Goal: Obtain resource: Download file/media

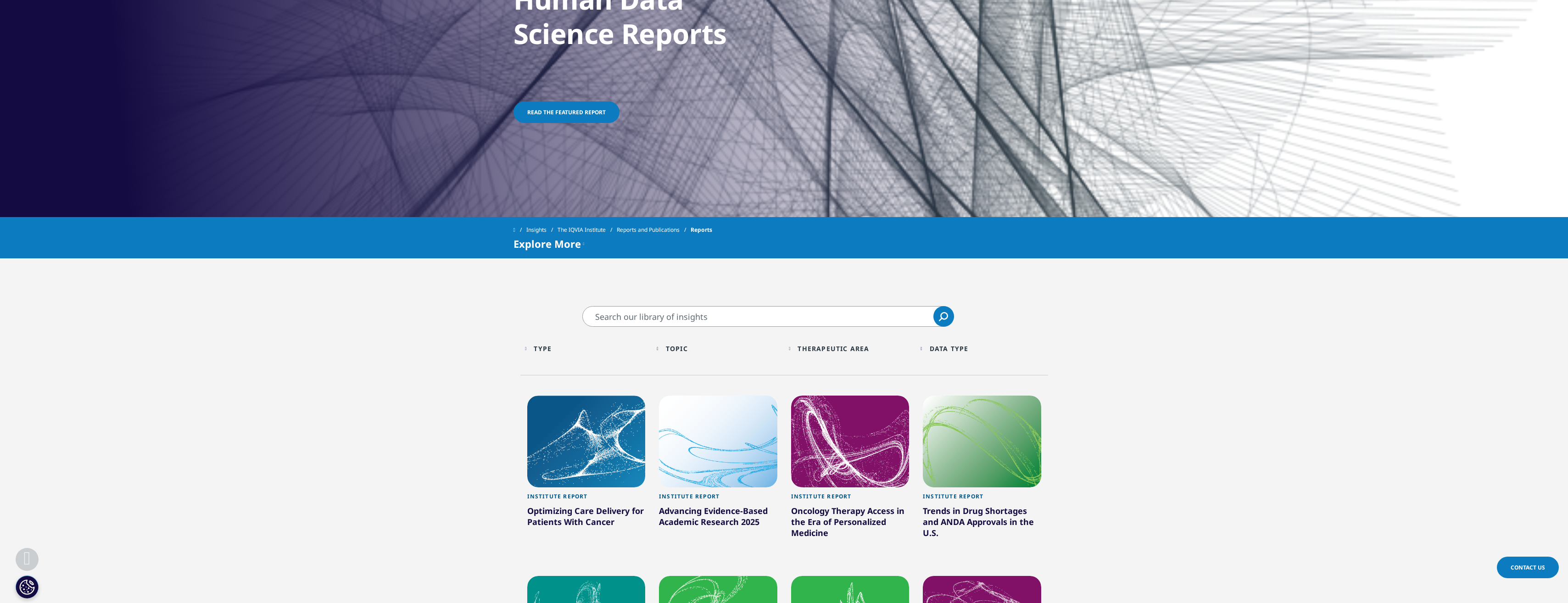
scroll to position [208, 0]
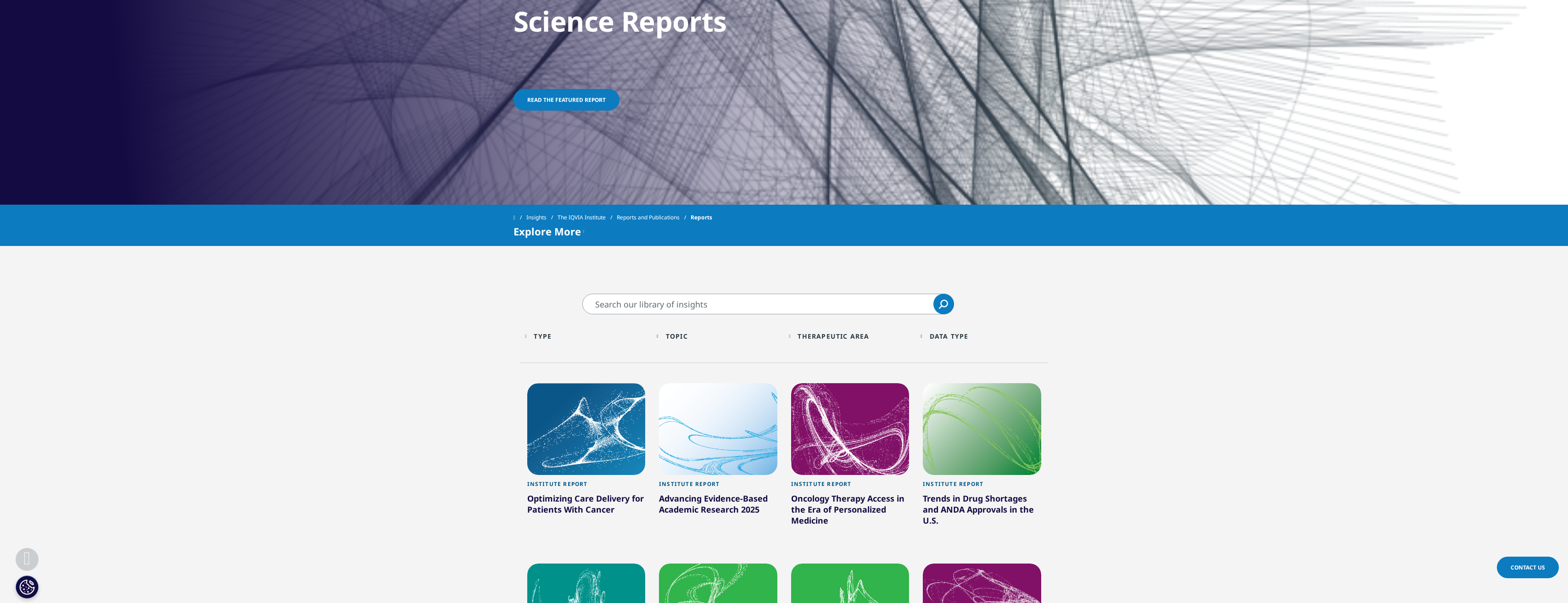
click at [870, 465] on div at bounding box center [850, 428] width 119 height 92
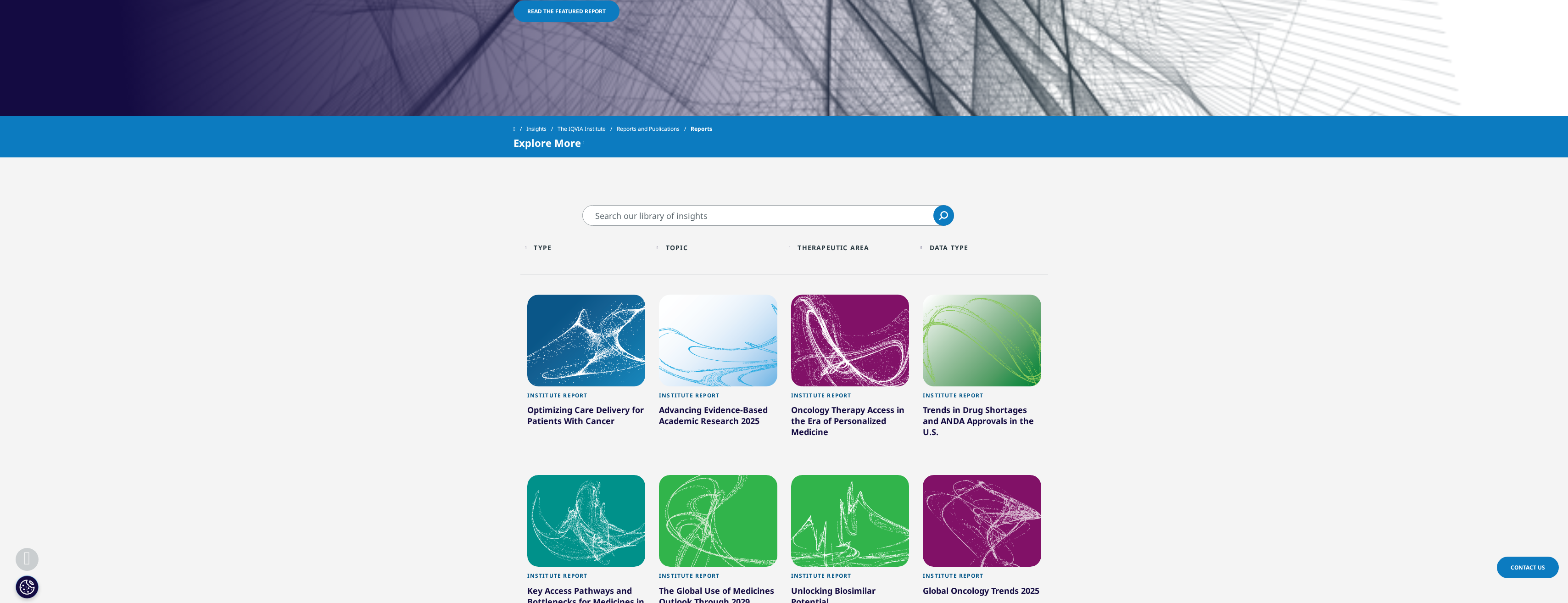
scroll to position [300, 0]
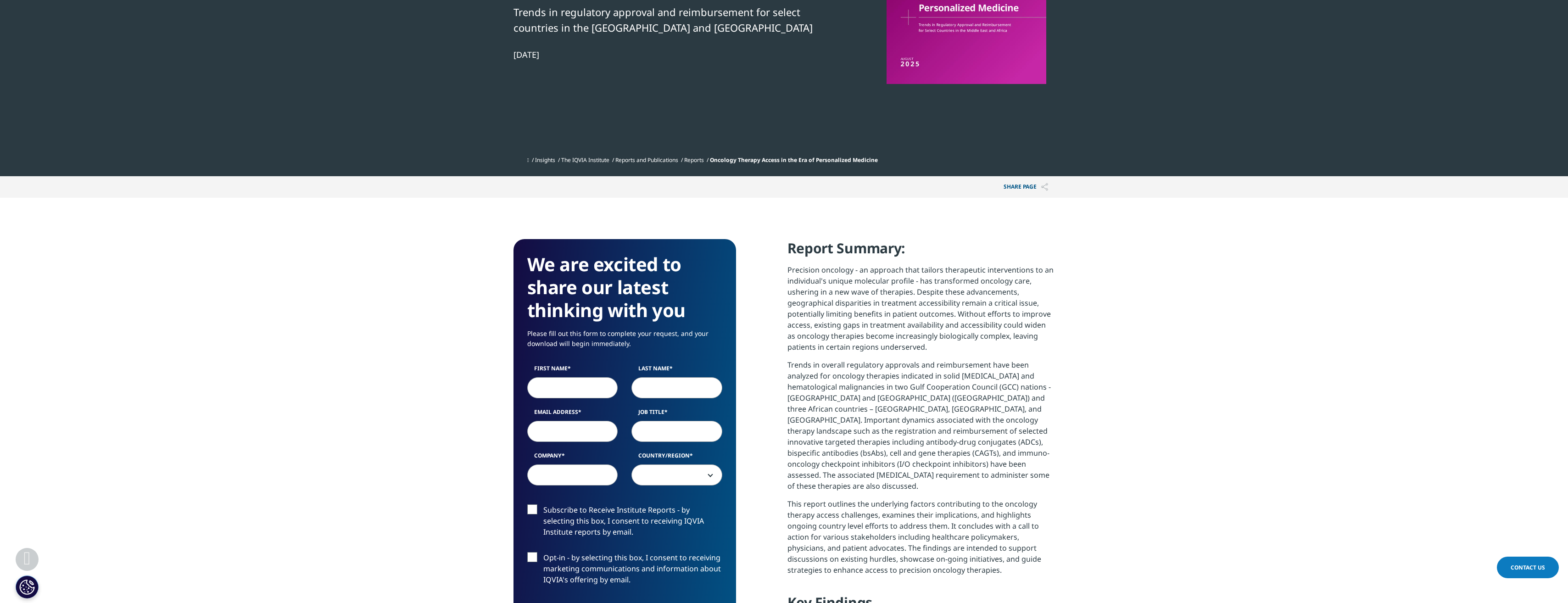
scroll to position [220, 0]
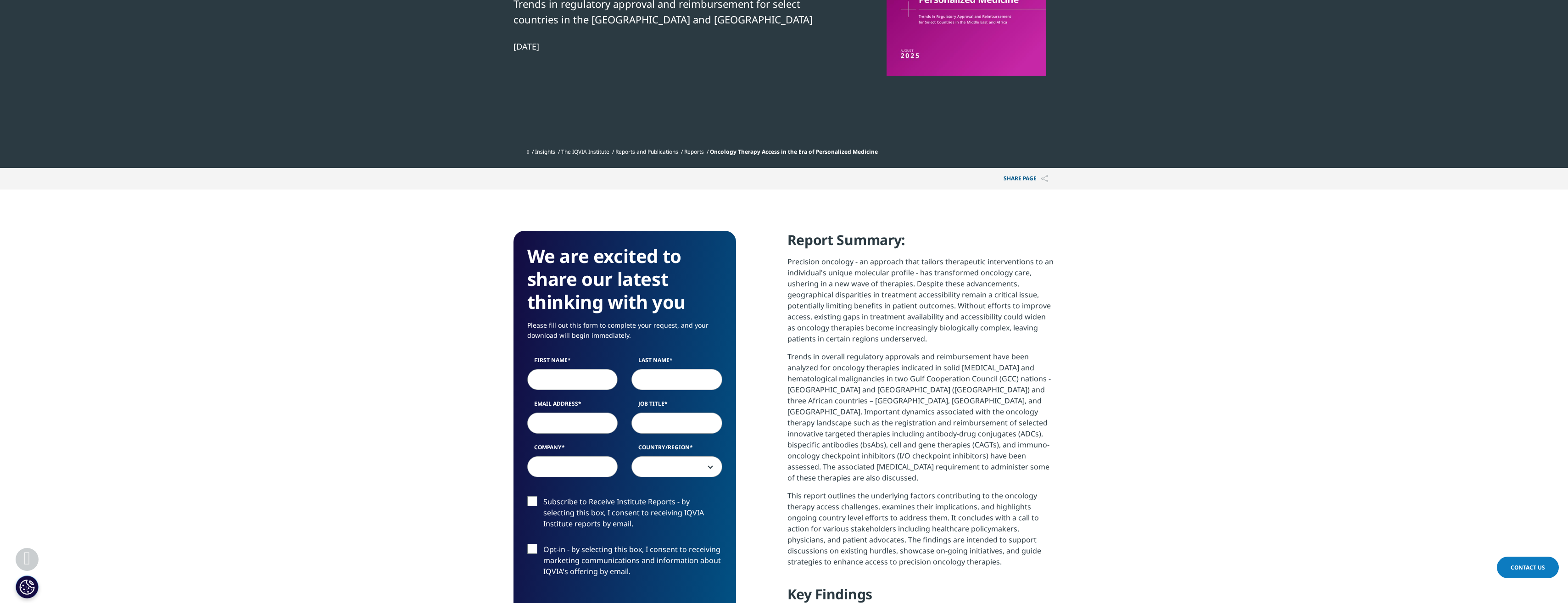
click at [544, 372] on input "First Name" at bounding box center [572, 379] width 91 height 21
type input "Sarah"
type input "Karchere"
click at [550, 420] on input "Email Address" at bounding box center [572, 423] width 91 height 21
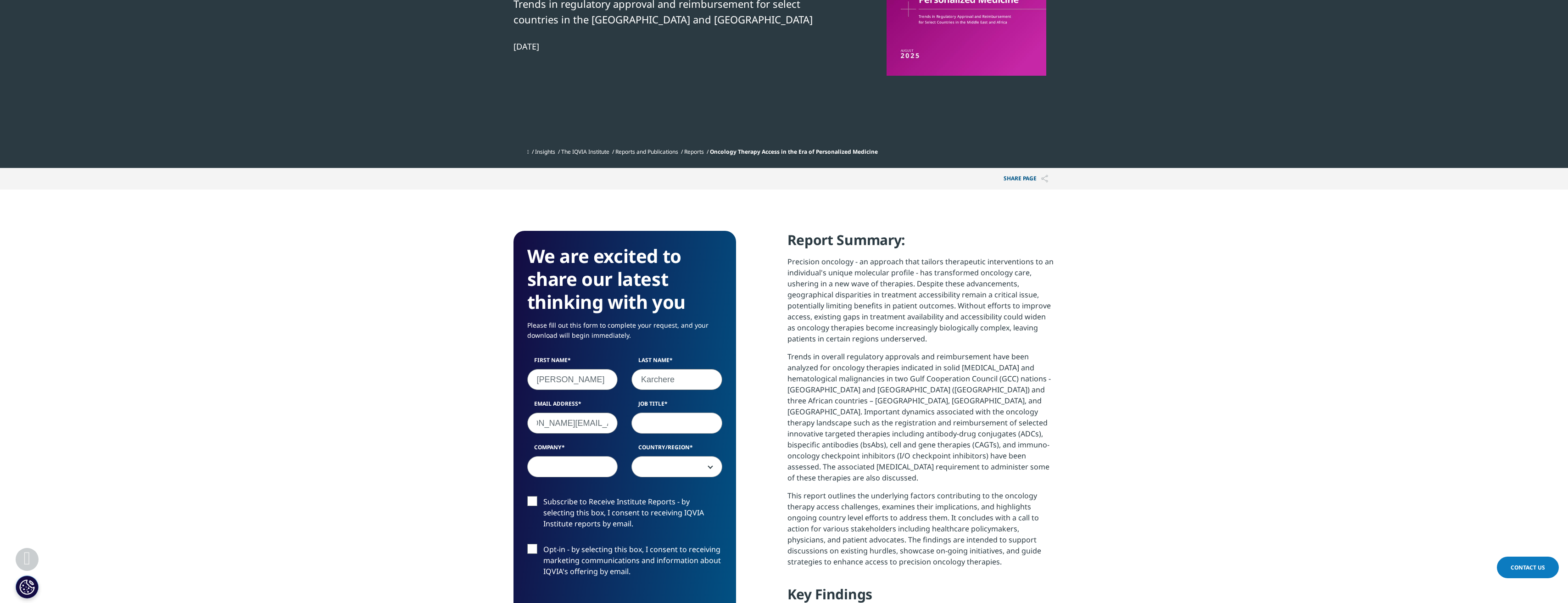
type input "sarah.karchere@pfizer.com"
type input "Sr Director, Global Market Access"
click at [545, 470] on input "Company" at bounding box center [572, 466] width 91 height 21
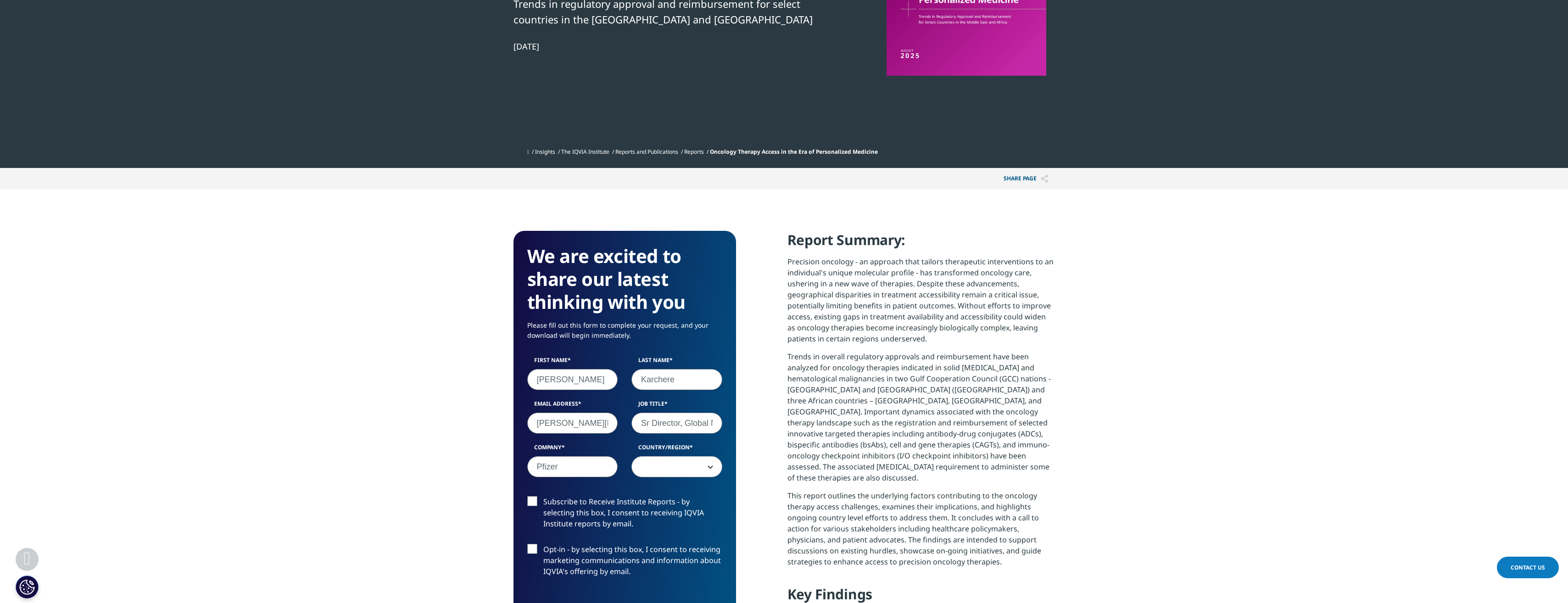
type input "Pfizer"
click at [712, 465] on span at bounding box center [676, 466] width 91 height 21
select select "[GEOGRAPHIC_DATA]"
click at [530, 500] on label "Subscribe to Receive Institute Reports - by selecting this box, I consent to re…" at bounding box center [625, 515] width 195 height 38
click at [544, 496] on input "Subscribe to Receive Institute Reports - by selecting this box, I consent to re…" at bounding box center [544, 496] width 0 height 0
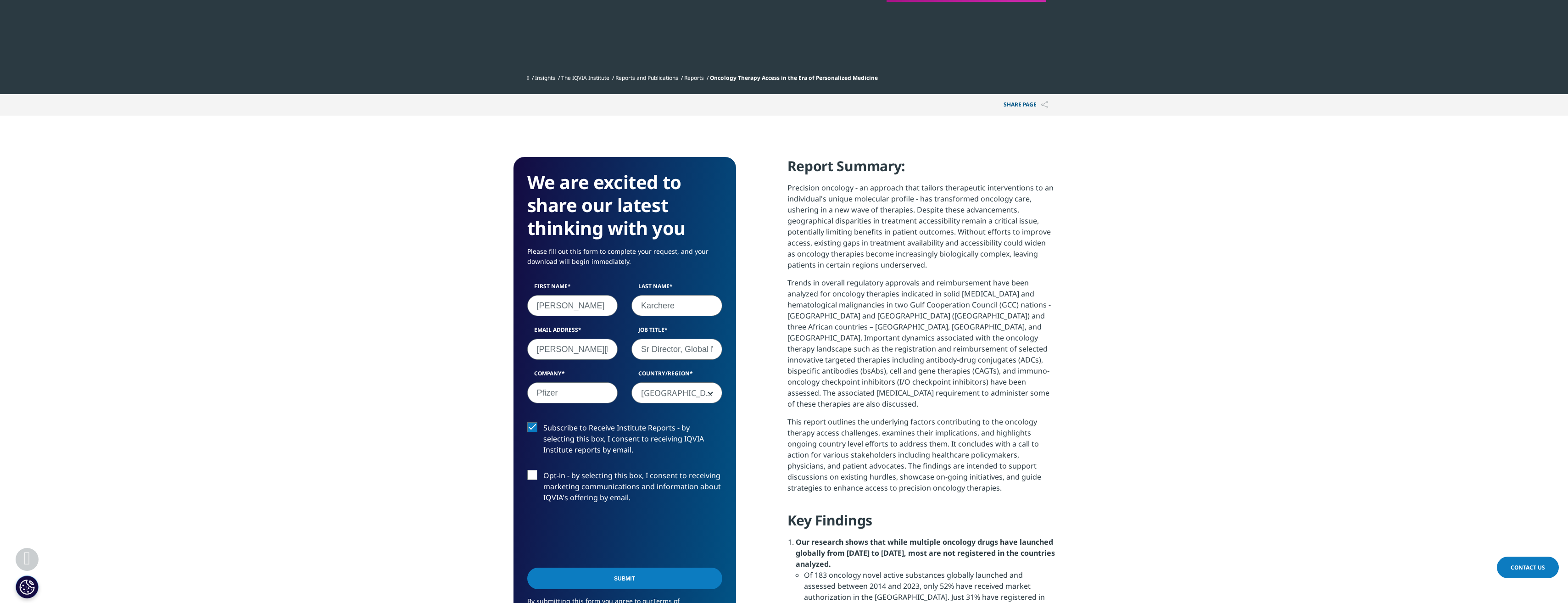
scroll to position [312, 0]
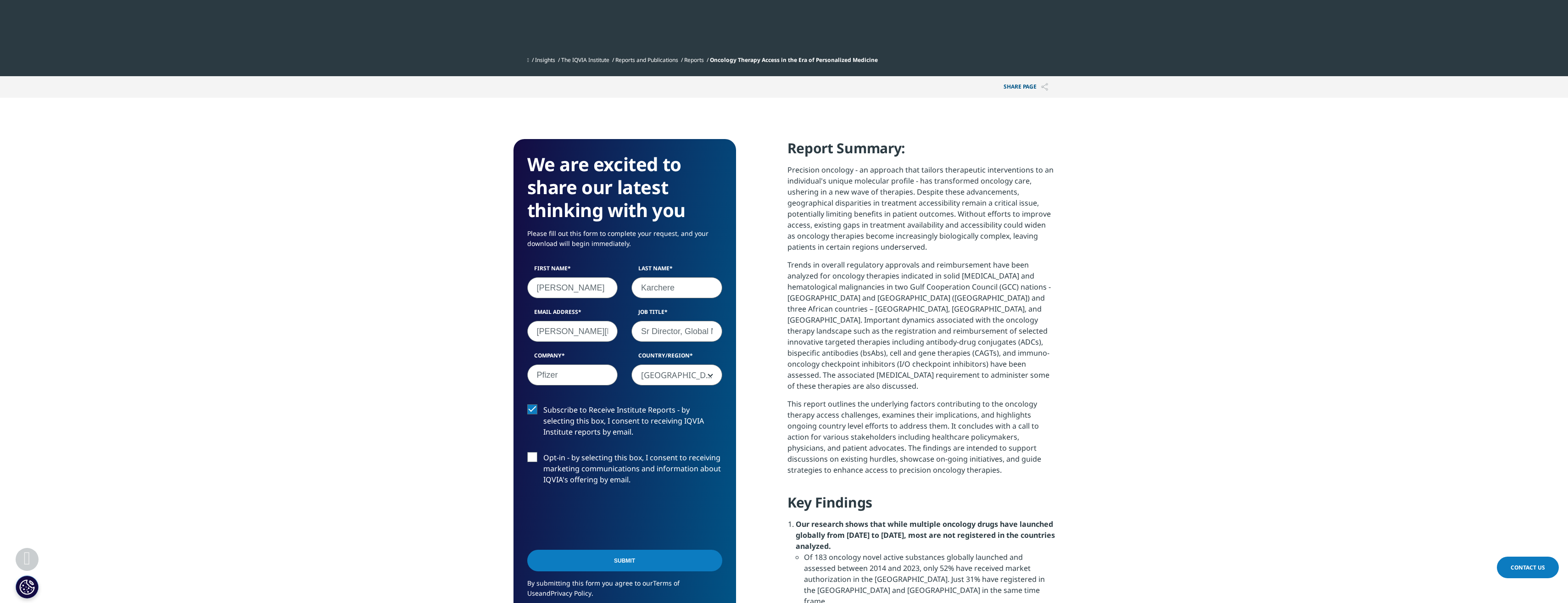
click at [629, 559] on input "Submit" at bounding box center [625, 560] width 195 height 21
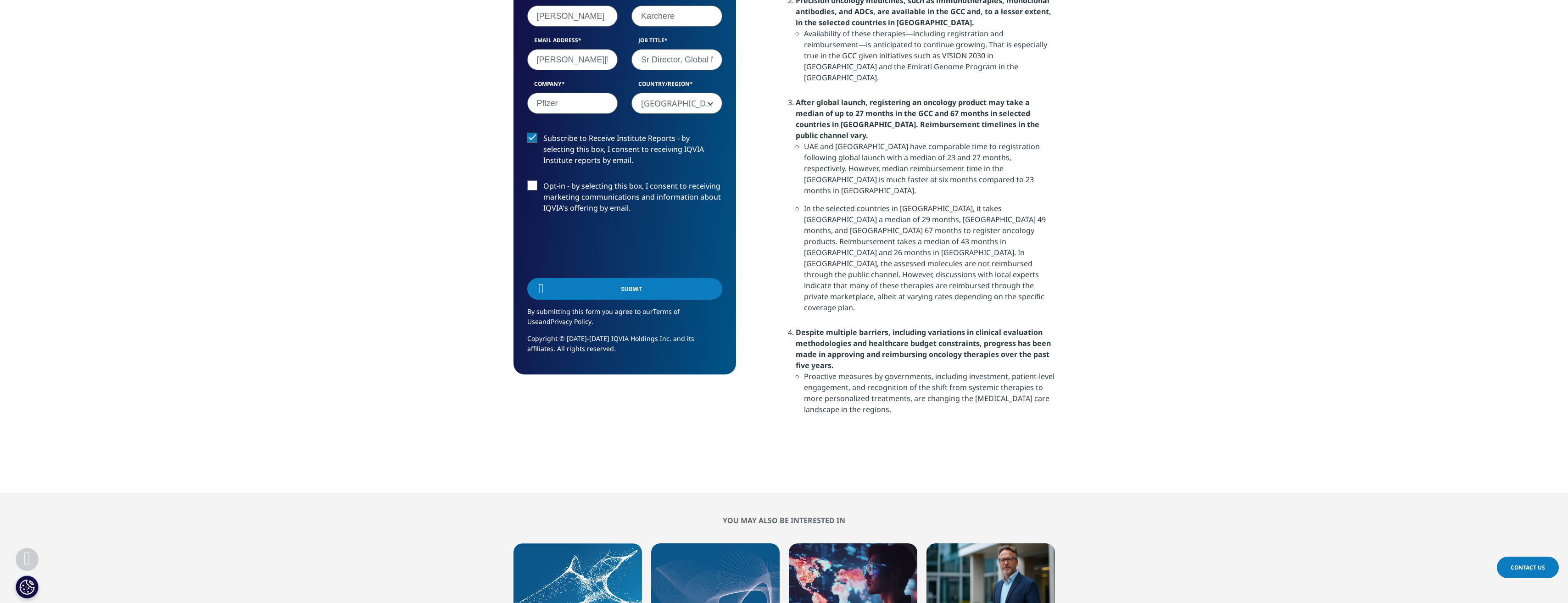
scroll to position [68, 223]
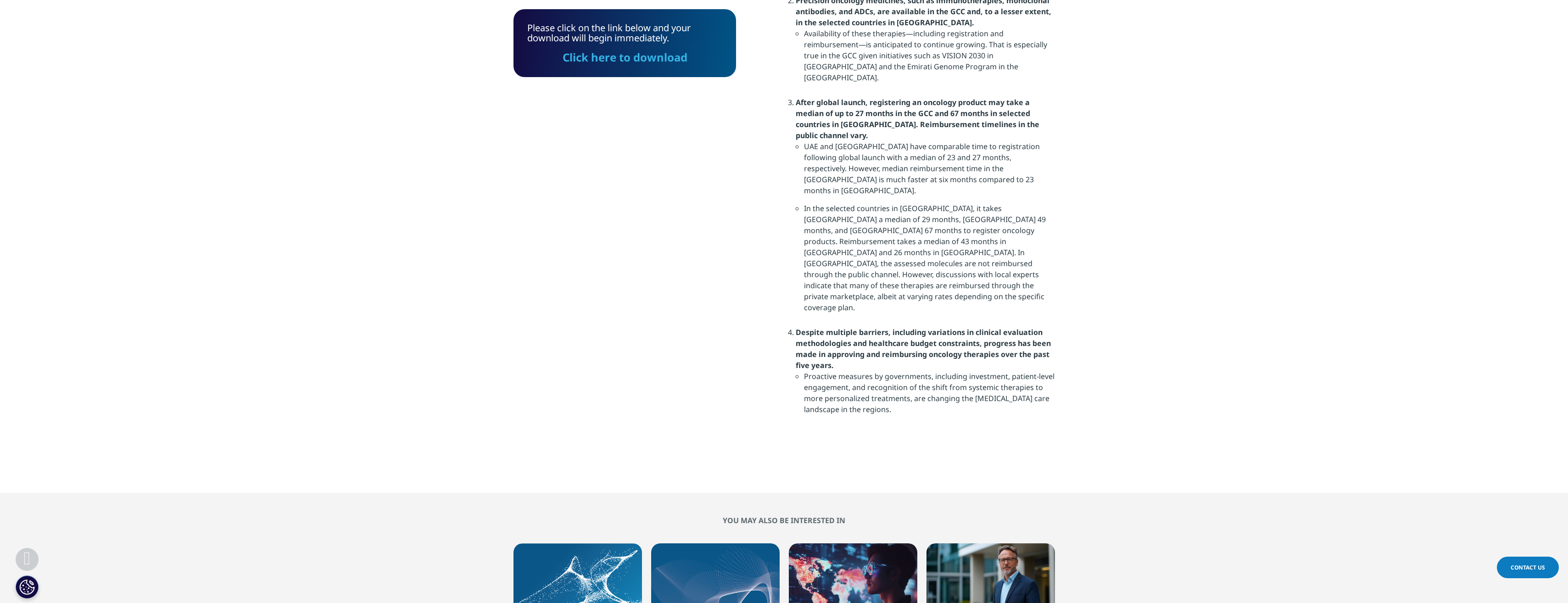
drag, startPoint x: 645, startPoint y: 57, endPoint x: 823, endPoint y: 68, distance: 178.3
click at [645, 57] on link "Click here to download" at bounding box center [625, 57] width 125 height 15
click at [635, 59] on link "Click here to download" at bounding box center [625, 57] width 125 height 15
click at [610, 58] on link "Click here to download" at bounding box center [625, 57] width 125 height 15
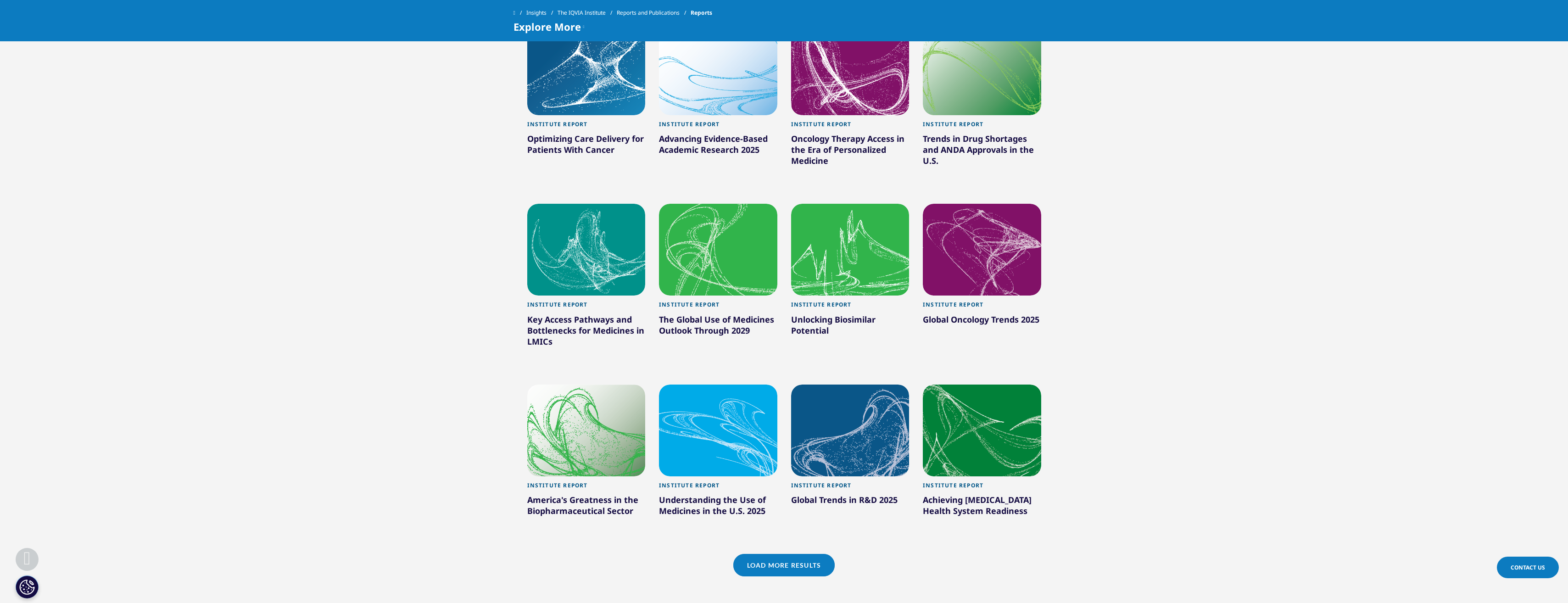
scroll to position [539, 0]
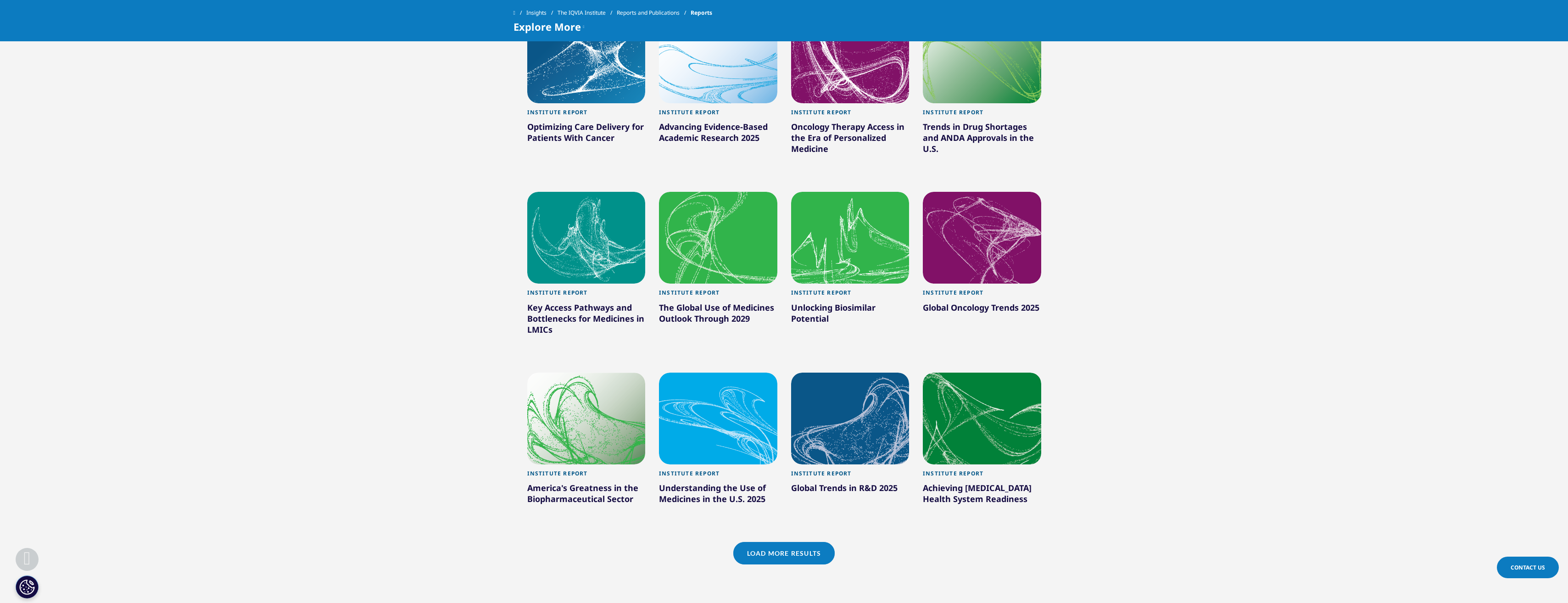
click at [977, 308] on div "Global Oncology Trends 2025" at bounding box center [982, 309] width 119 height 15
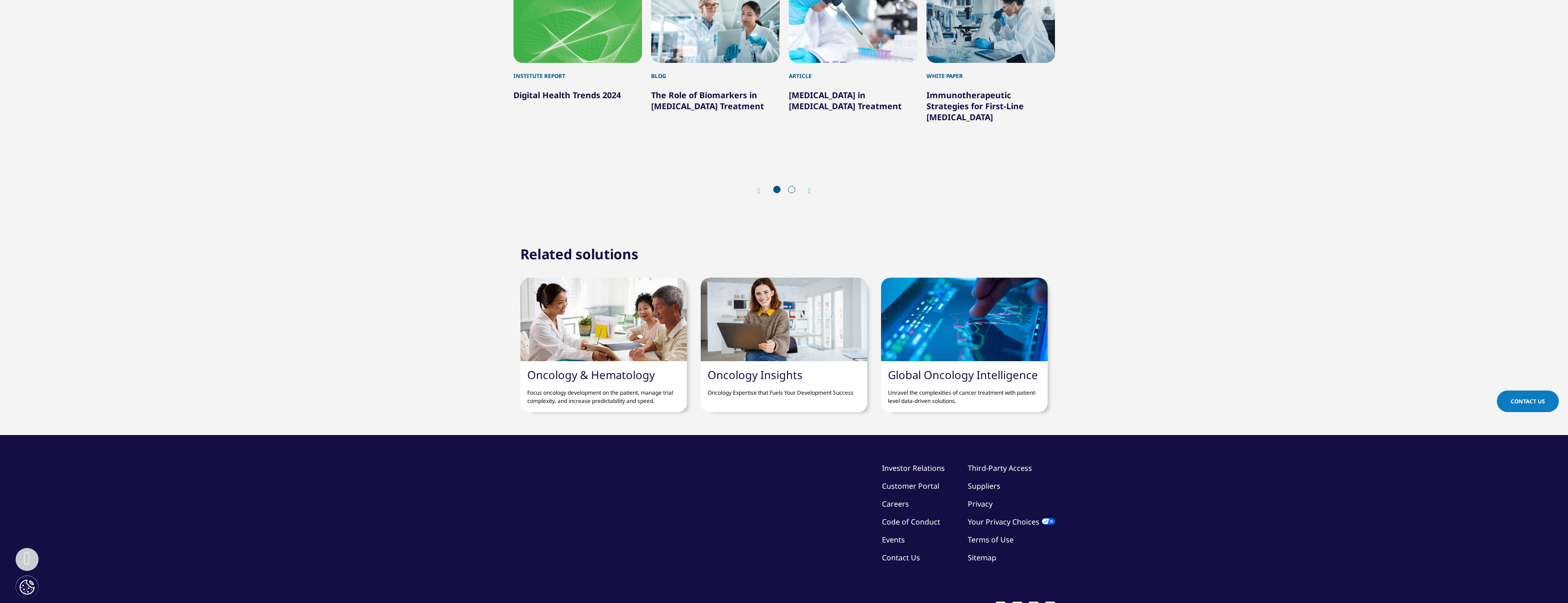
scroll to position [3406, 0]
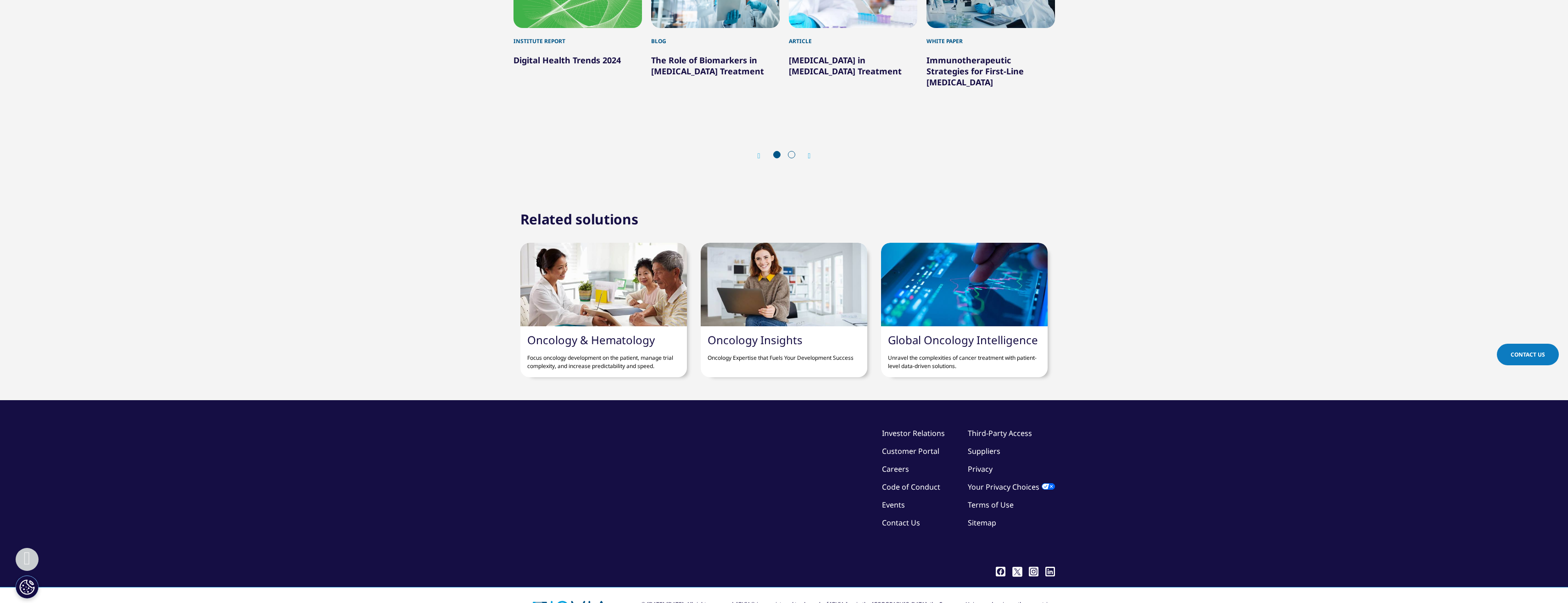
drag, startPoint x: 1572, startPoint y: 598, endPoint x: 1215, endPoint y: 217, distance: 522.1
click at [1219, 221] on div "Related solutions Oncology & Hematology Focus oncology development on the patie…" at bounding box center [784, 296] width 1568 height 162
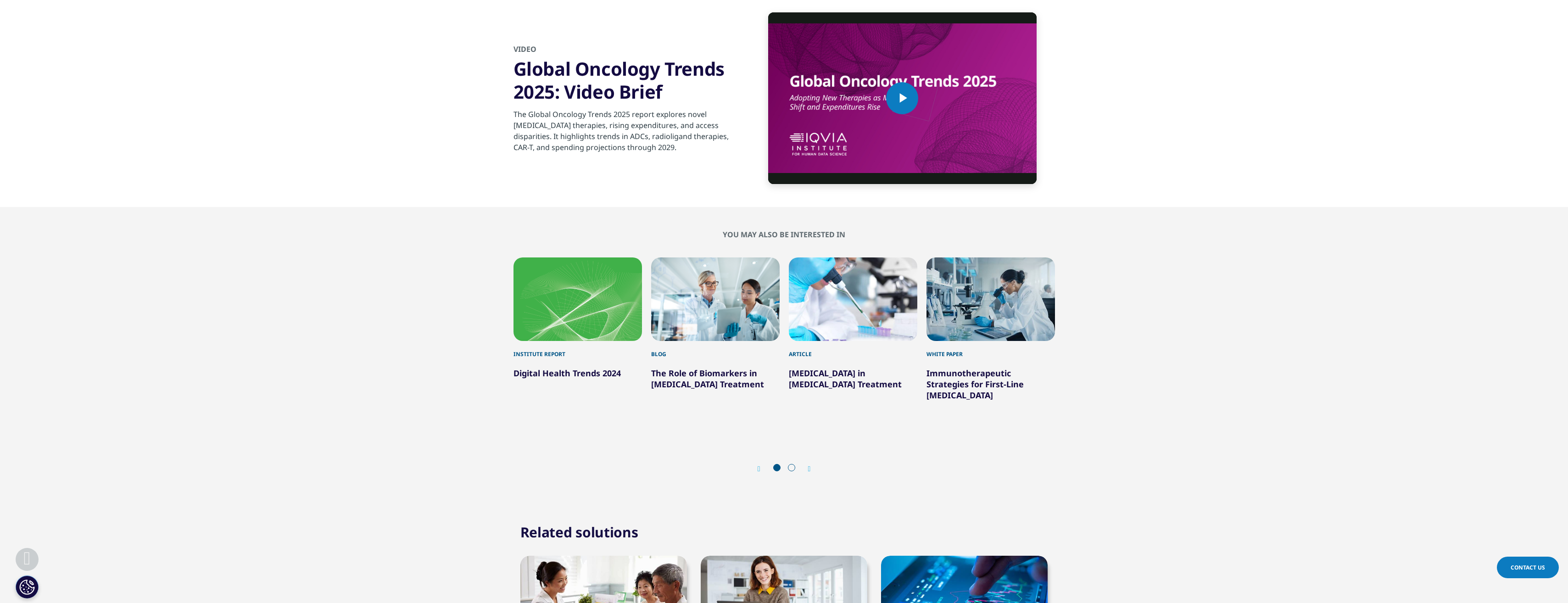
scroll to position [3086, 0]
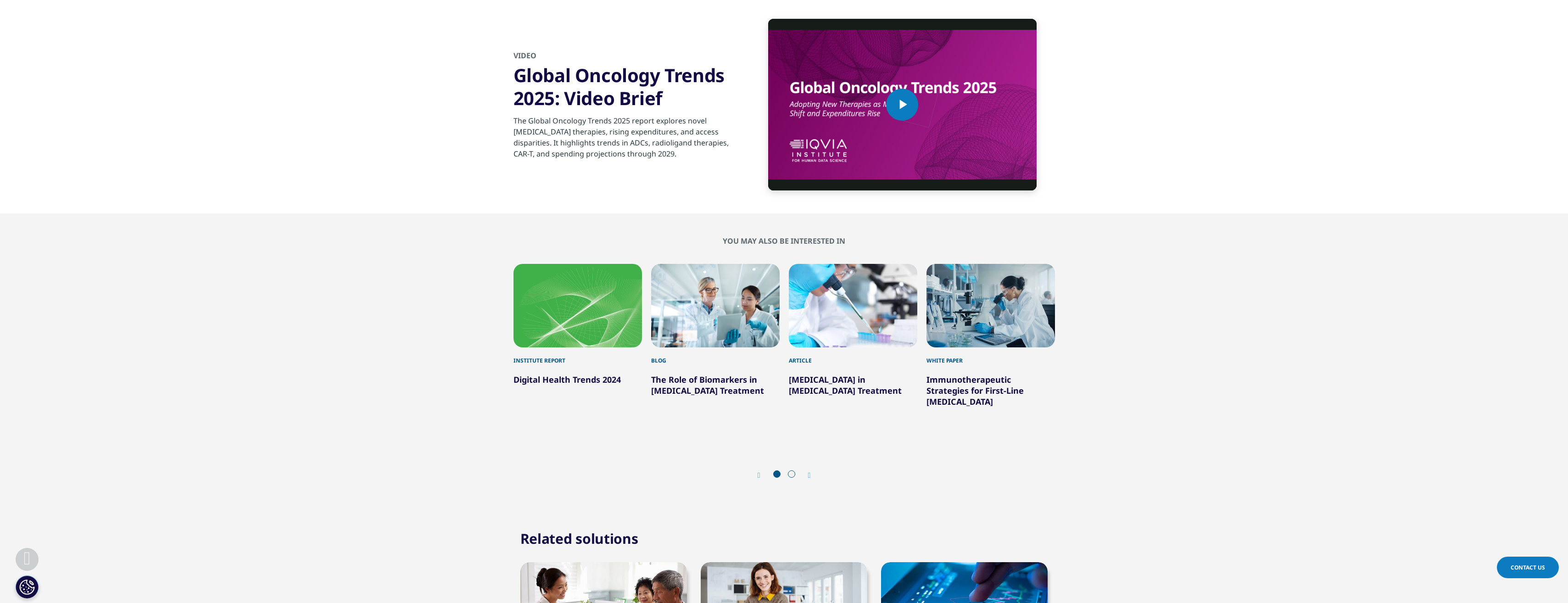
click at [811, 472] on icon "Next slide" at bounding box center [810, 475] width 3 height 7
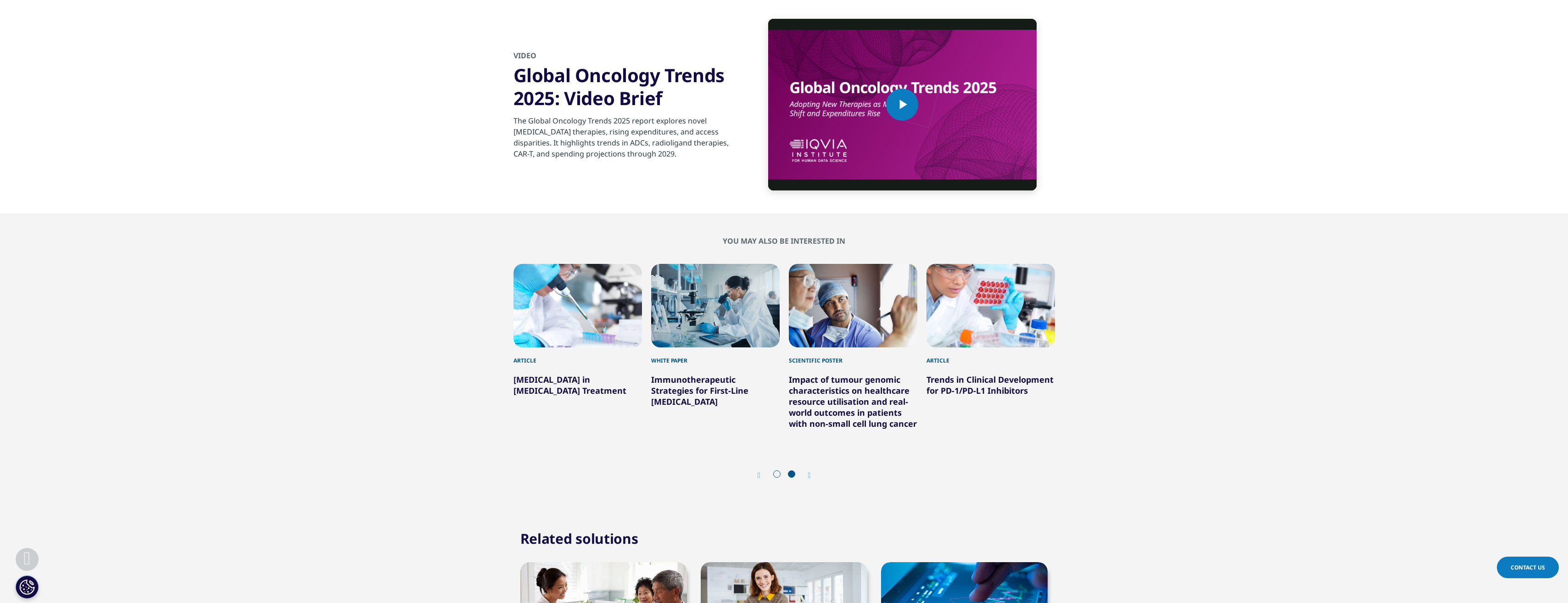
click at [809, 472] on icon "Next slide" at bounding box center [810, 475] width 3 height 7
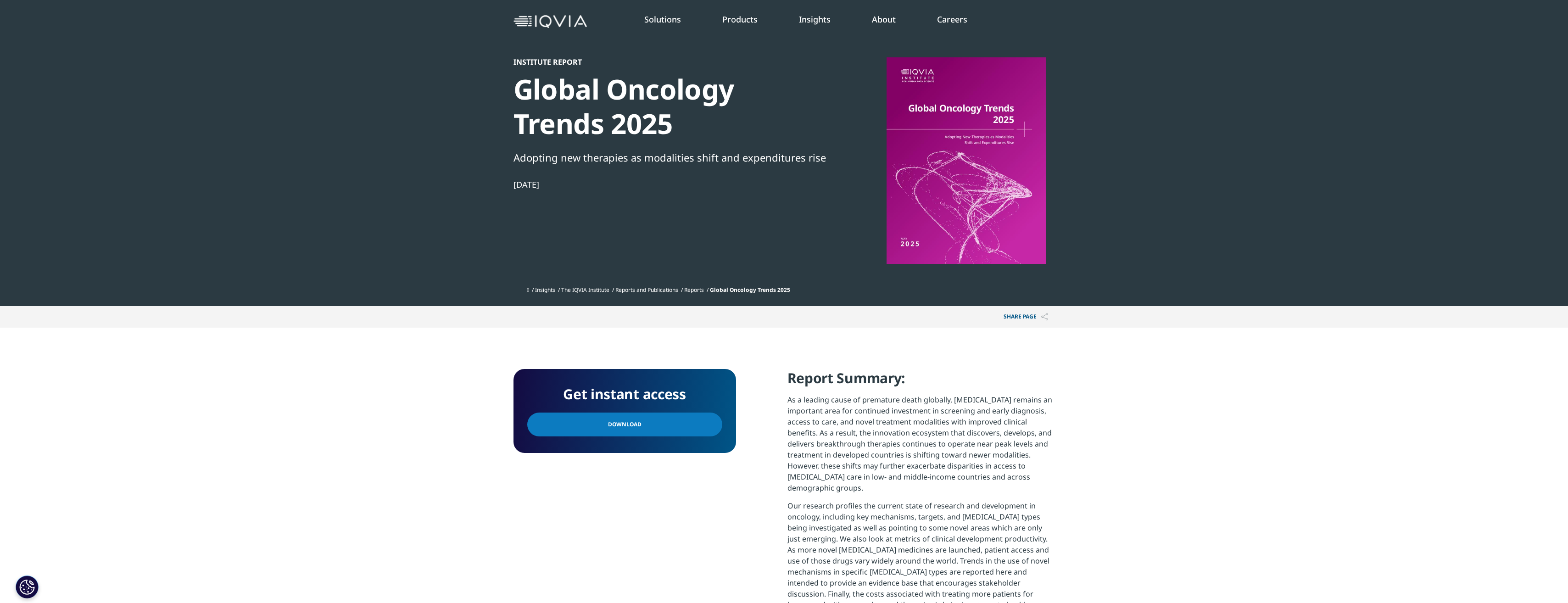
scroll to position [38, 0]
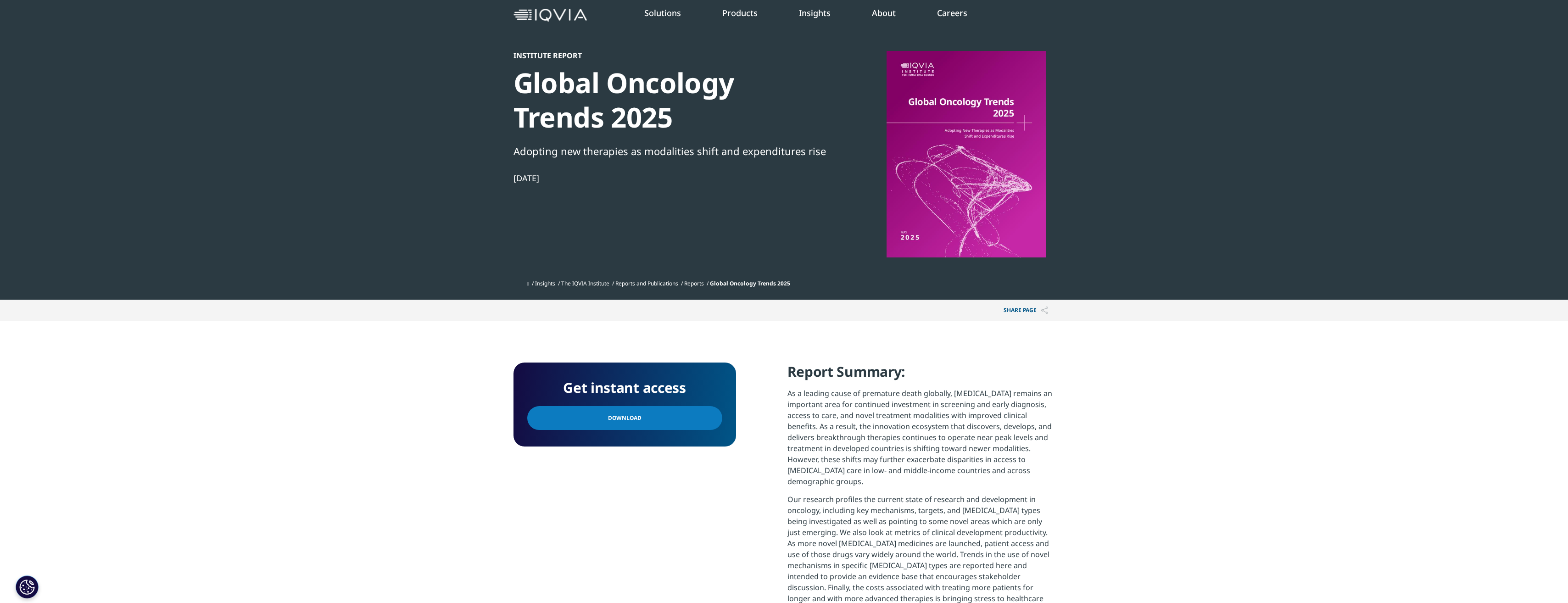
click at [623, 417] on span "Download" at bounding box center [625, 417] width 33 height 10
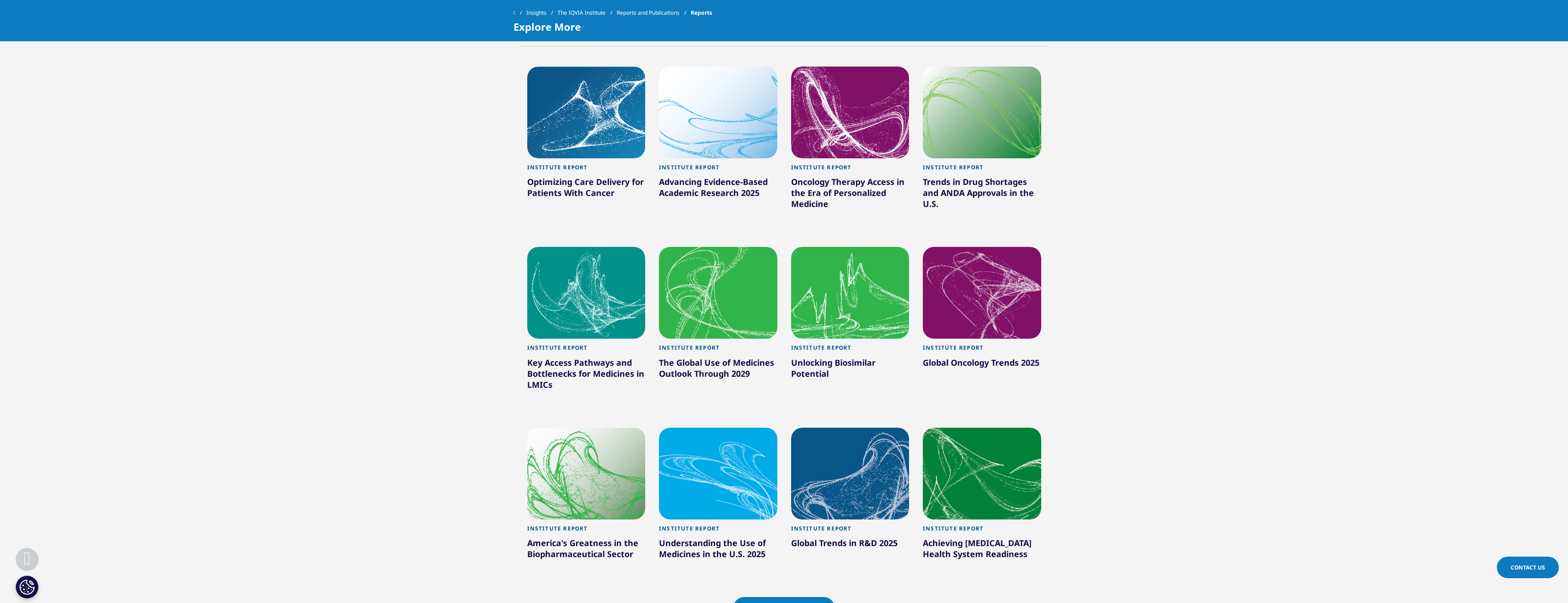
scroll to position [502, 0]
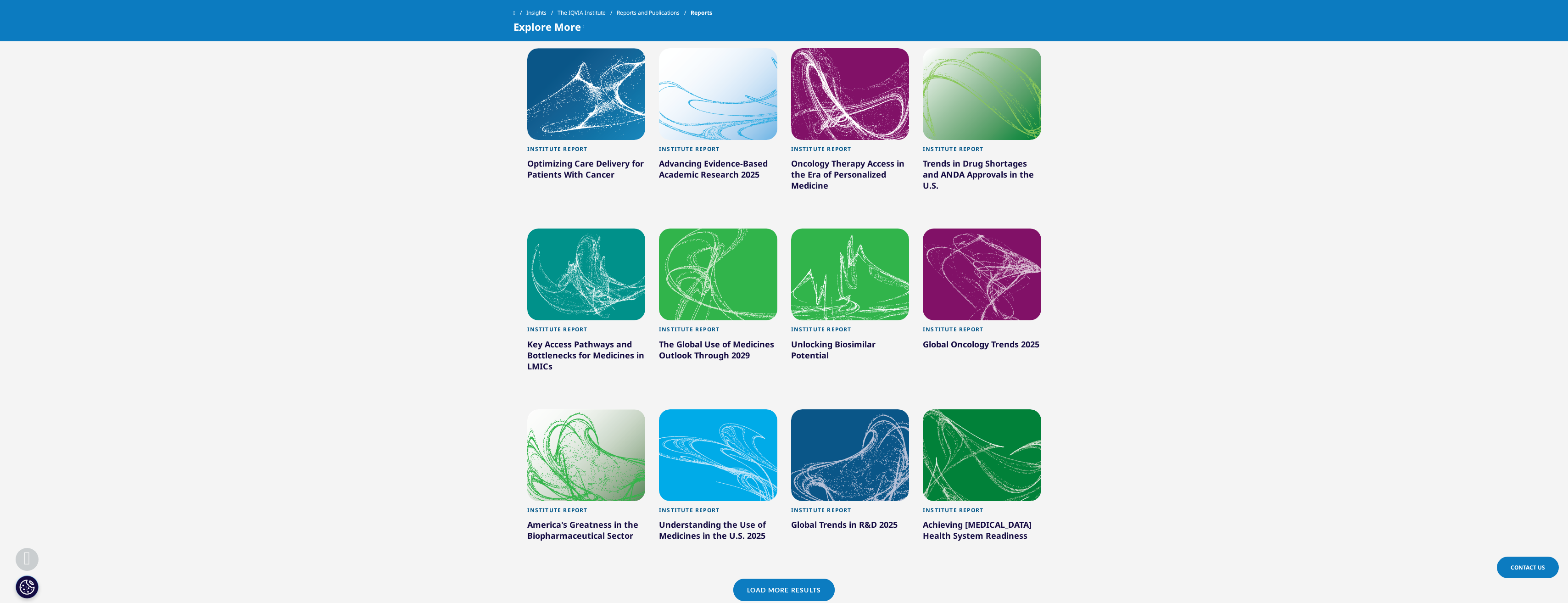
click at [712, 481] on div at bounding box center [718, 455] width 119 height 92
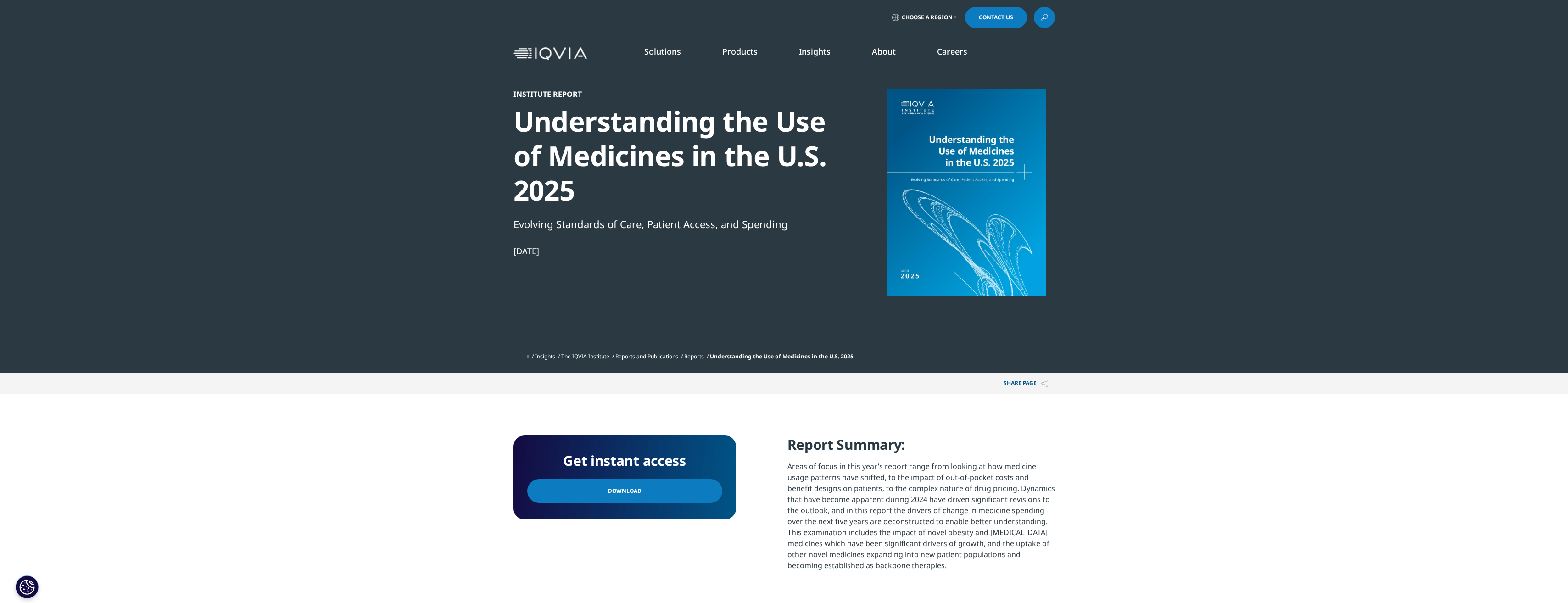
click at [649, 489] on link "Download" at bounding box center [625, 490] width 195 height 24
